Goal: Task Accomplishment & Management: Manage account settings

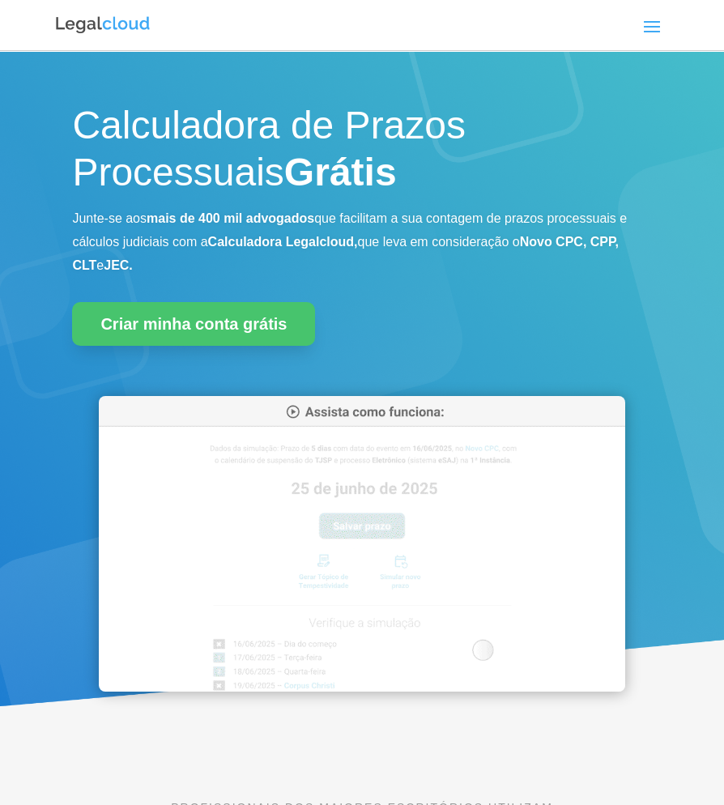
click at [661, 32] on span at bounding box center [652, 26] width 26 height 26
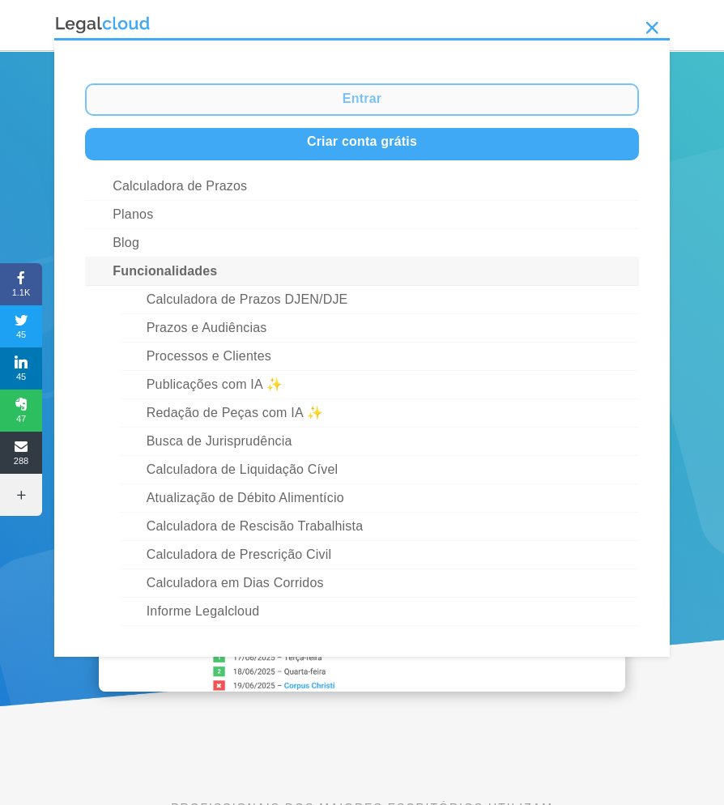
click at [361, 98] on link "Entrar" at bounding box center [362, 99] width 554 height 32
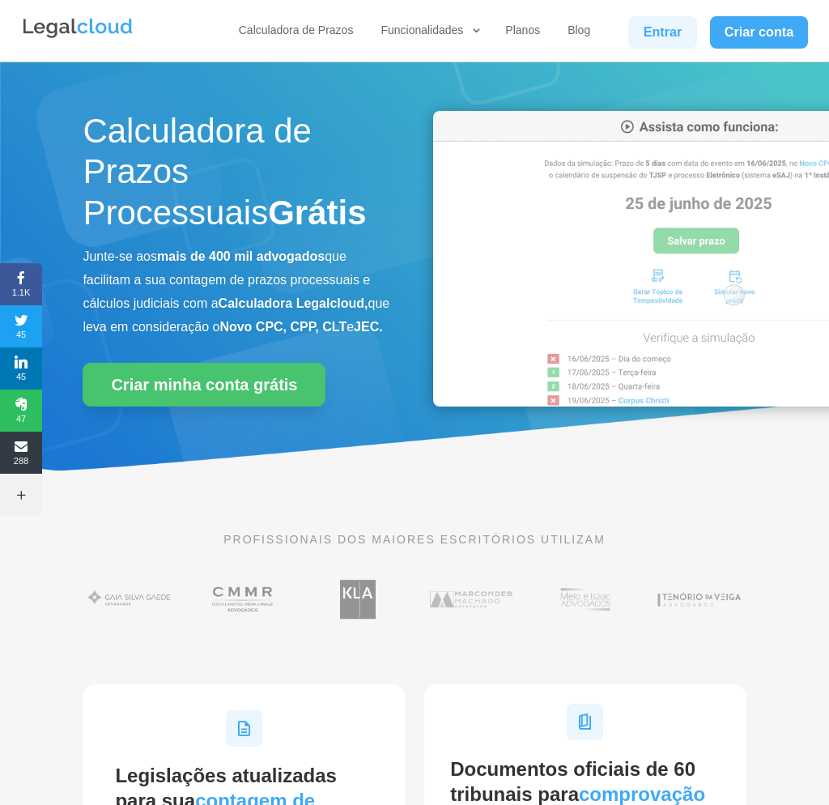
click at [643, 40] on link "Entrar" at bounding box center [662, 32] width 68 height 32
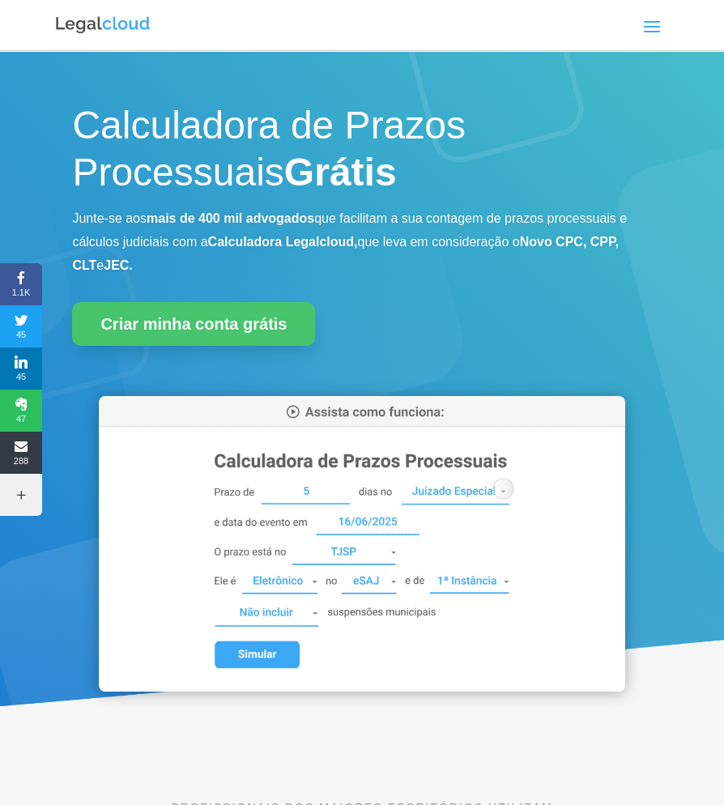
click at [657, 28] on span at bounding box center [652, 26] width 26 height 26
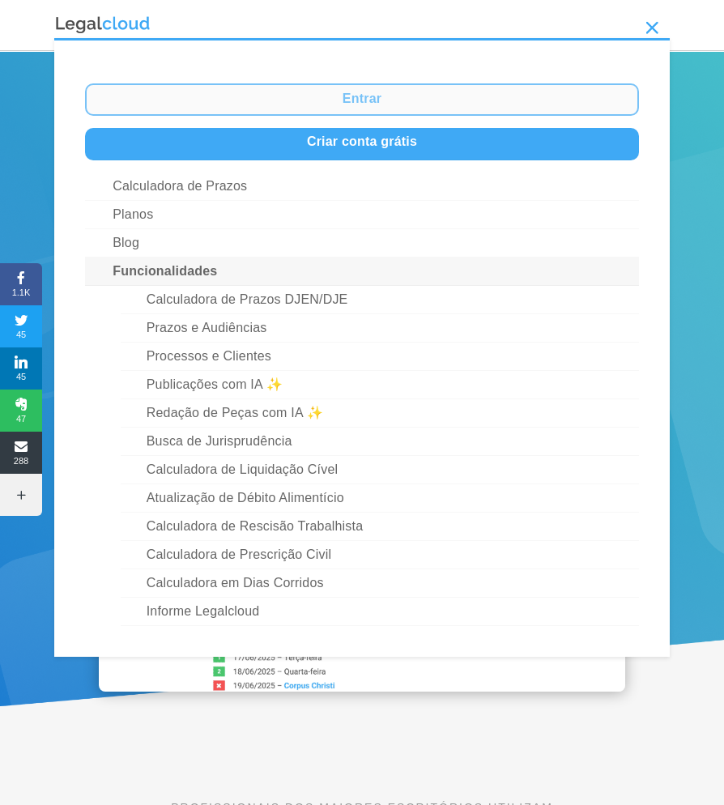
click at [366, 107] on link "Entrar" at bounding box center [362, 99] width 554 height 32
